Goal: Task Accomplishment & Management: Use online tool/utility

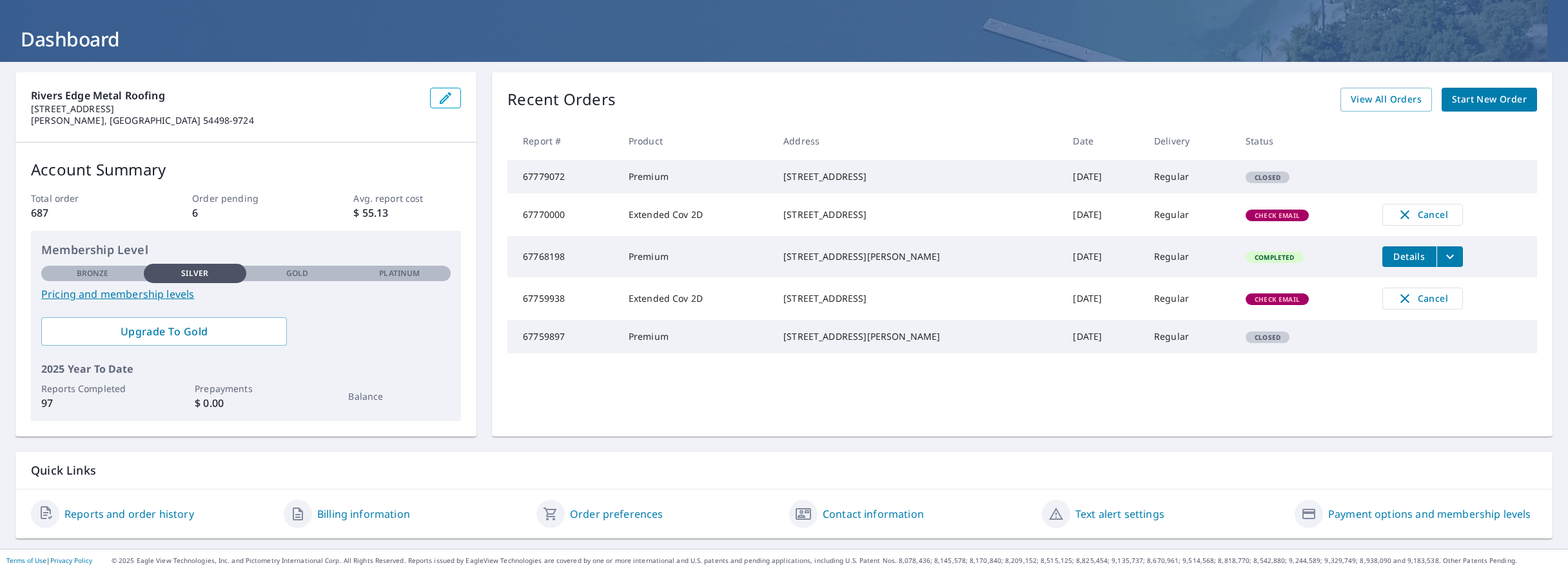
scroll to position [57, 0]
click at [1250, 221] on span "Check Email" at bounding box center [1277, 216] width 60 height 9
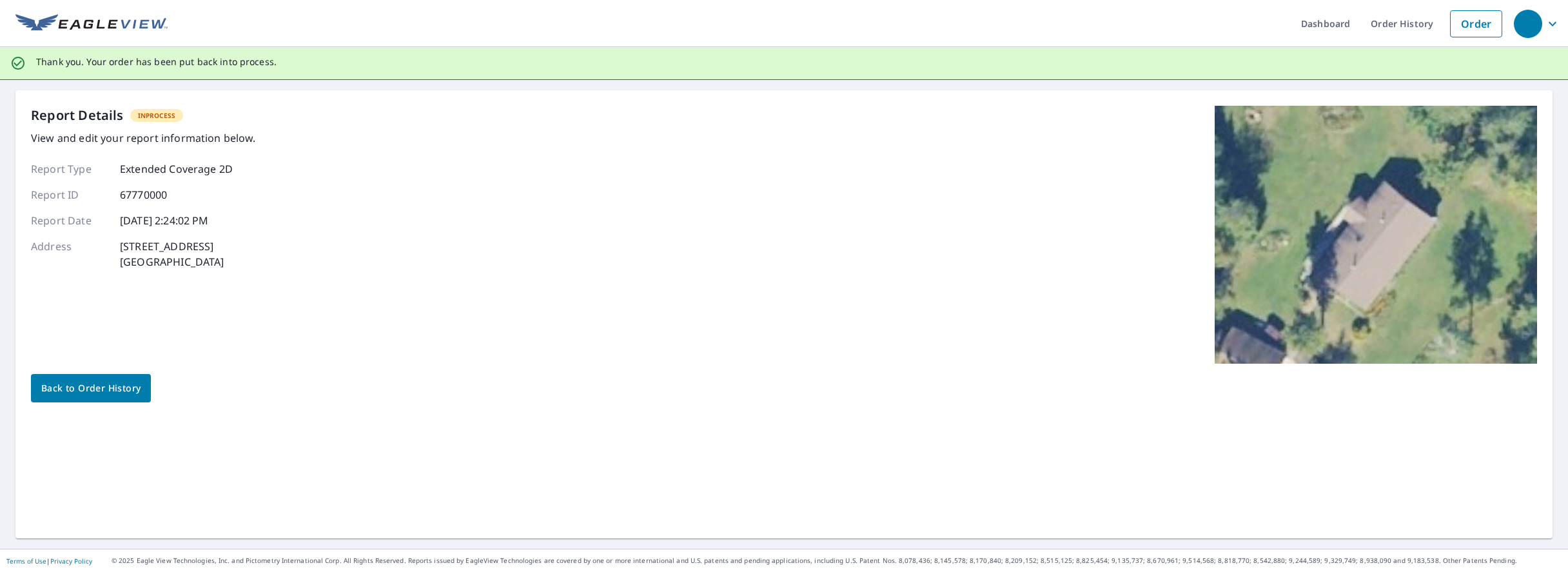
click at [997, 270] on div "Report Details InProcess View and edit your report information below. Report Ty…" at bounding box center [784, 234] width 1507 height 258
click at [74, 386] on span "Back to Order History" at bounding box center [91, 388] width 99 height 16
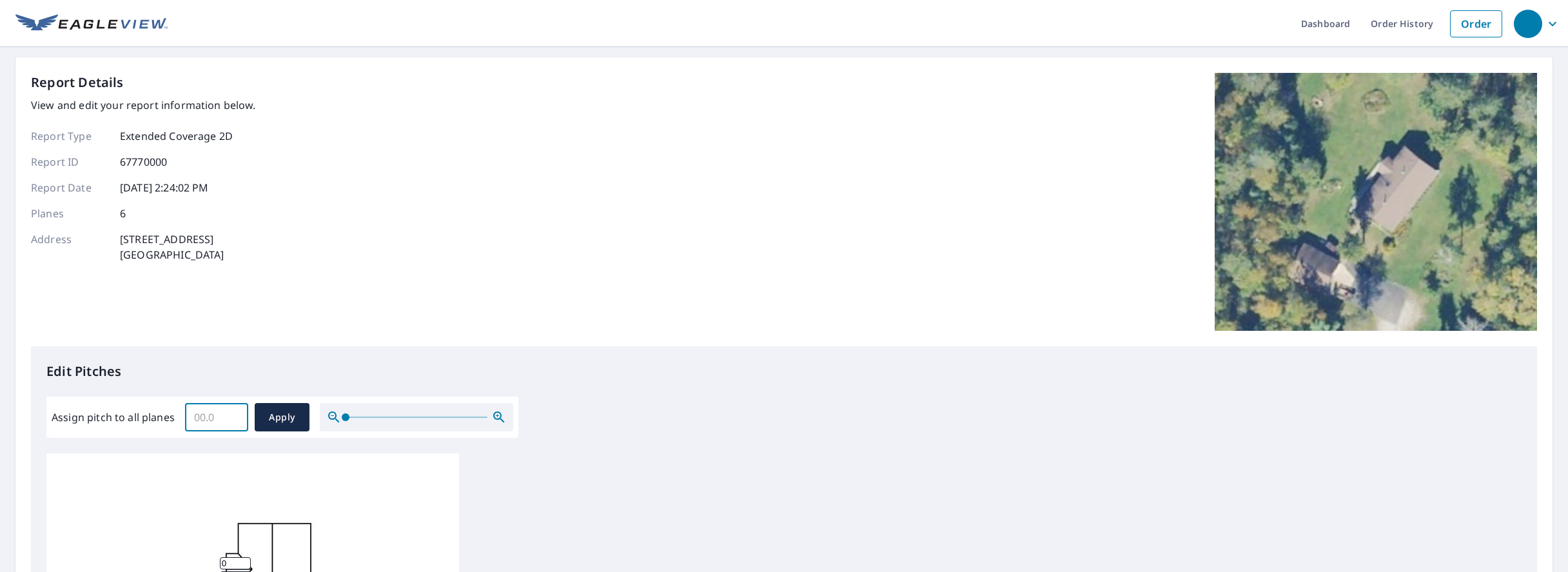
click at [196, 418] on input "Assign pitch to all planes" at bounding box center [216, 417] width 63 height 36
click at [205, 418] on input "Assign pitch to all planes" at bounding box center [216, 417] width 63 height 36
type input "5"
click at [274, 416] on span "Apply" at bounding box center [282, 417] width 34 height 16
type input "5"
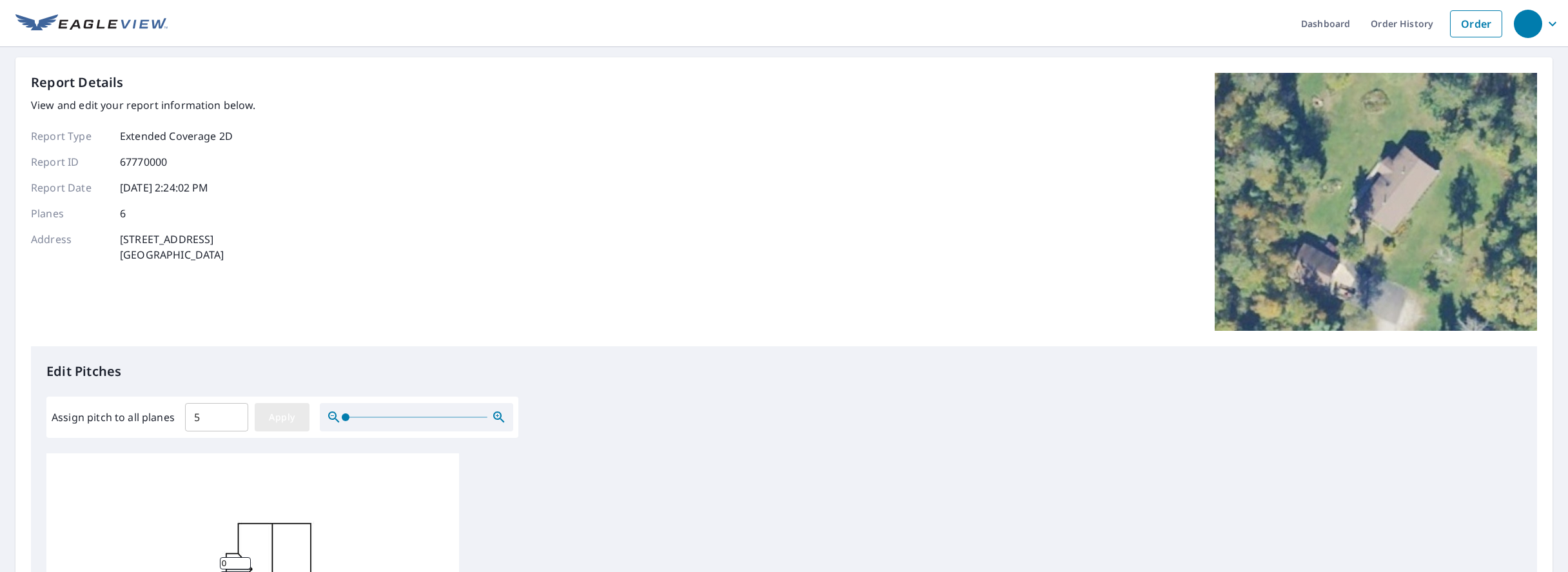
type input "5"
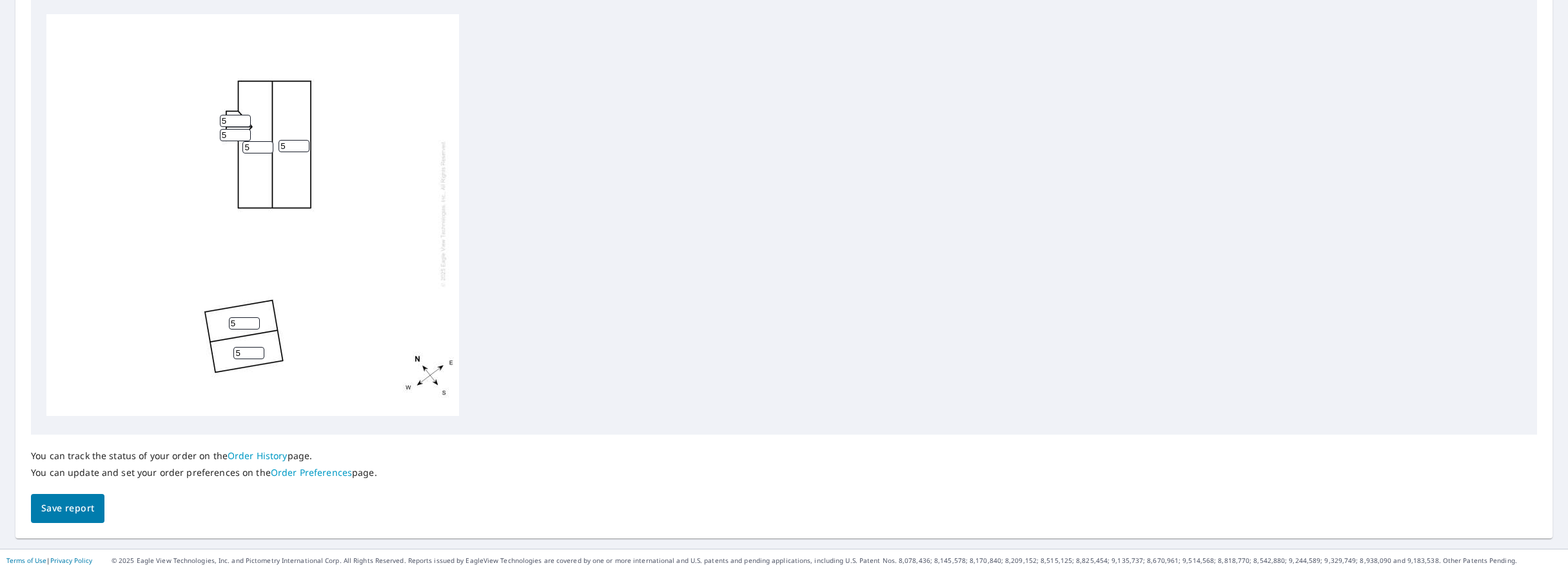
scroll to position [439, 0]
click at [68, 508] on span "Save report" at bounding box center [68, 509] width 53 height 16
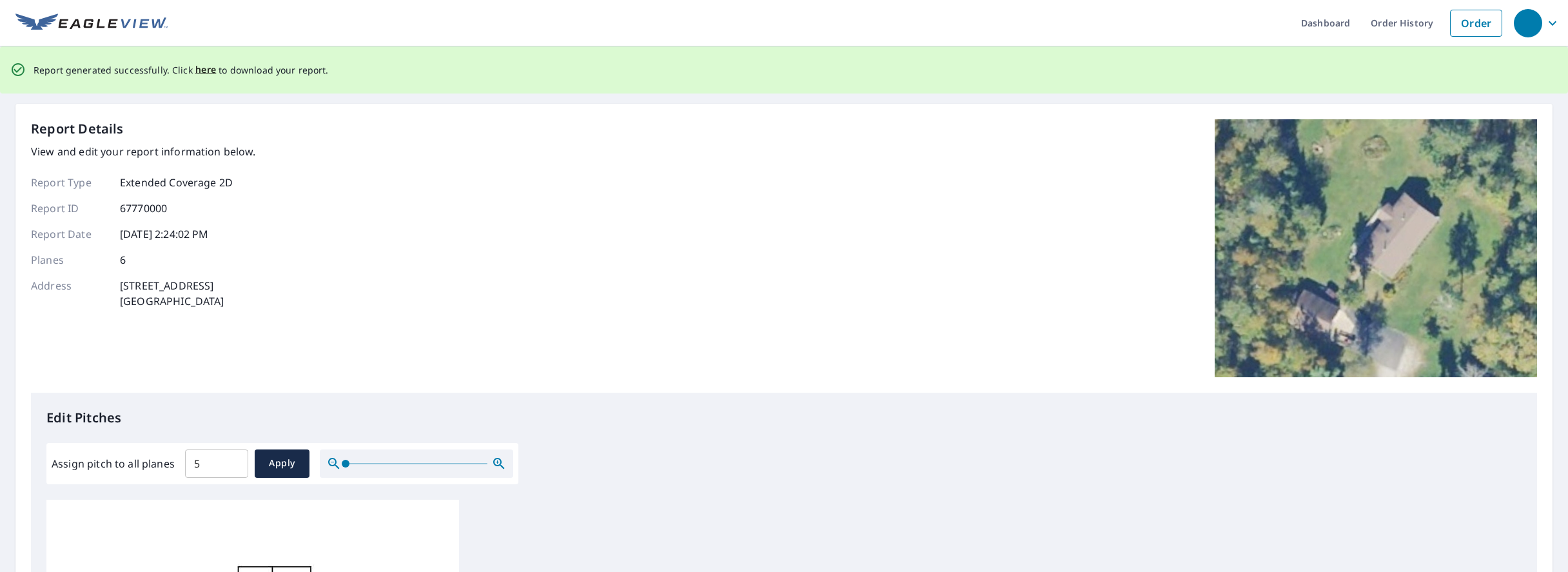
scroll to position [0, 0]
click at [198, 74] on span "here" at bounding box center [206, 70] width 22 height 16
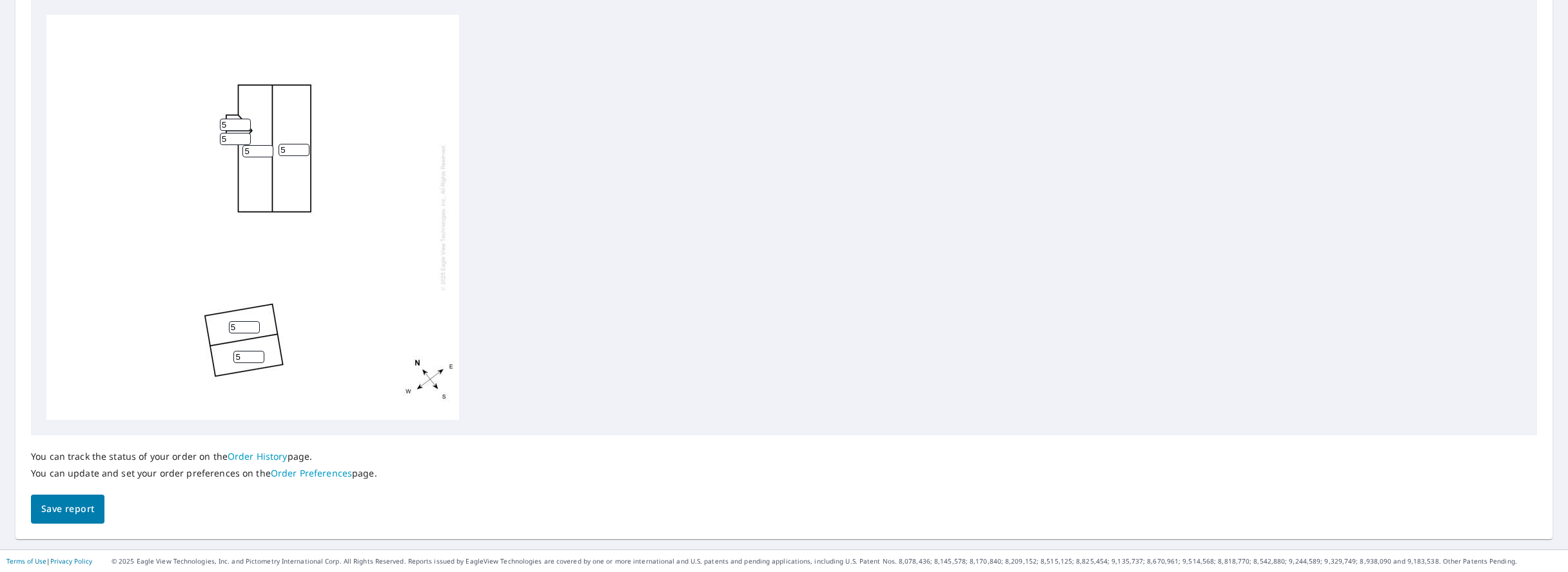
click at [1090, 299] on div "5 5 5 5 5 5" at bounding box center [784, 216] width 1475 height 404
